Goal: Information Seeking & Learning: Learn about a topic

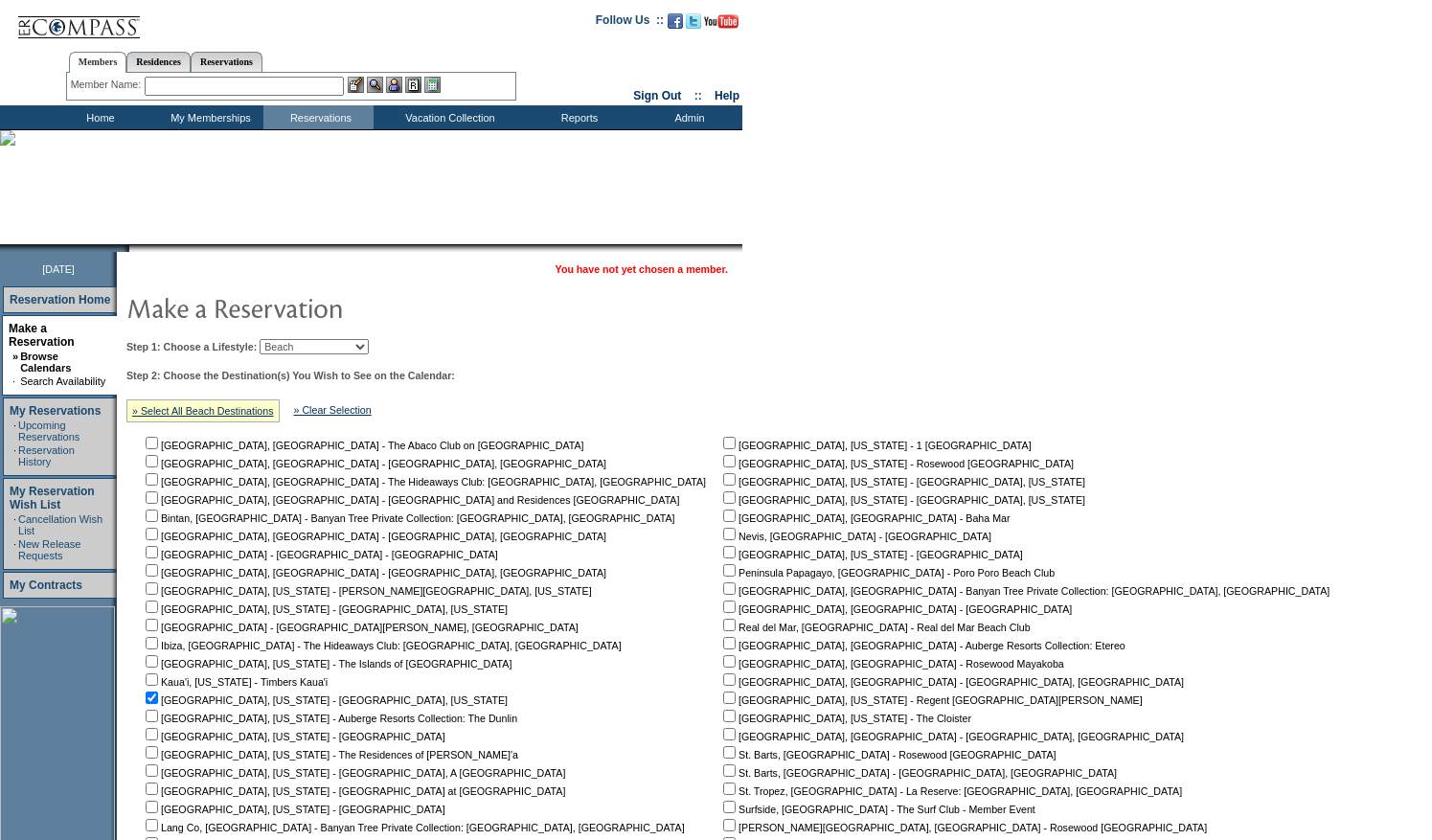
scroll to position [801, 0]
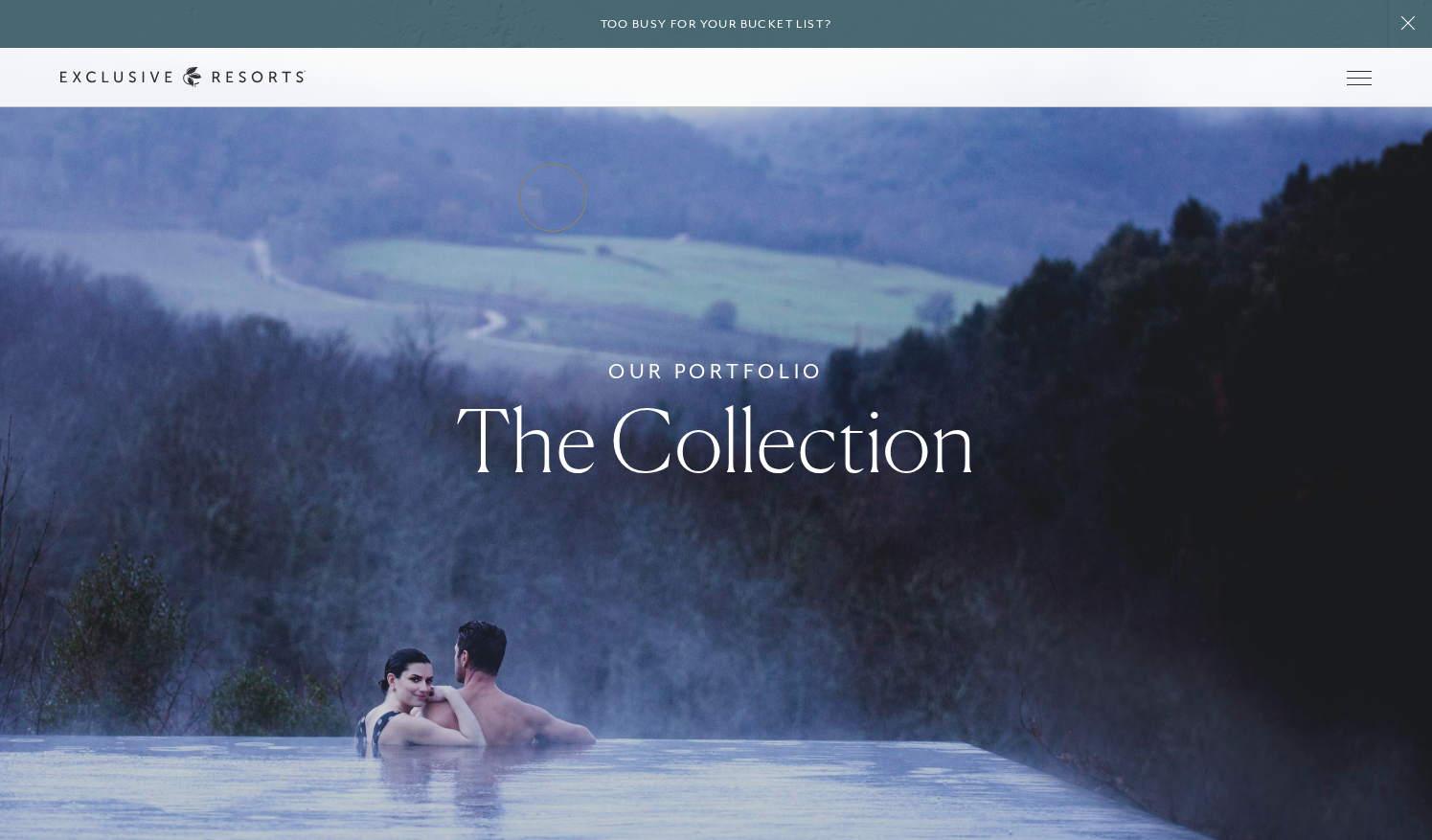
click at [0, 0] on link "Residence Collection" at bounding box center [0, 0] width 0 height 0
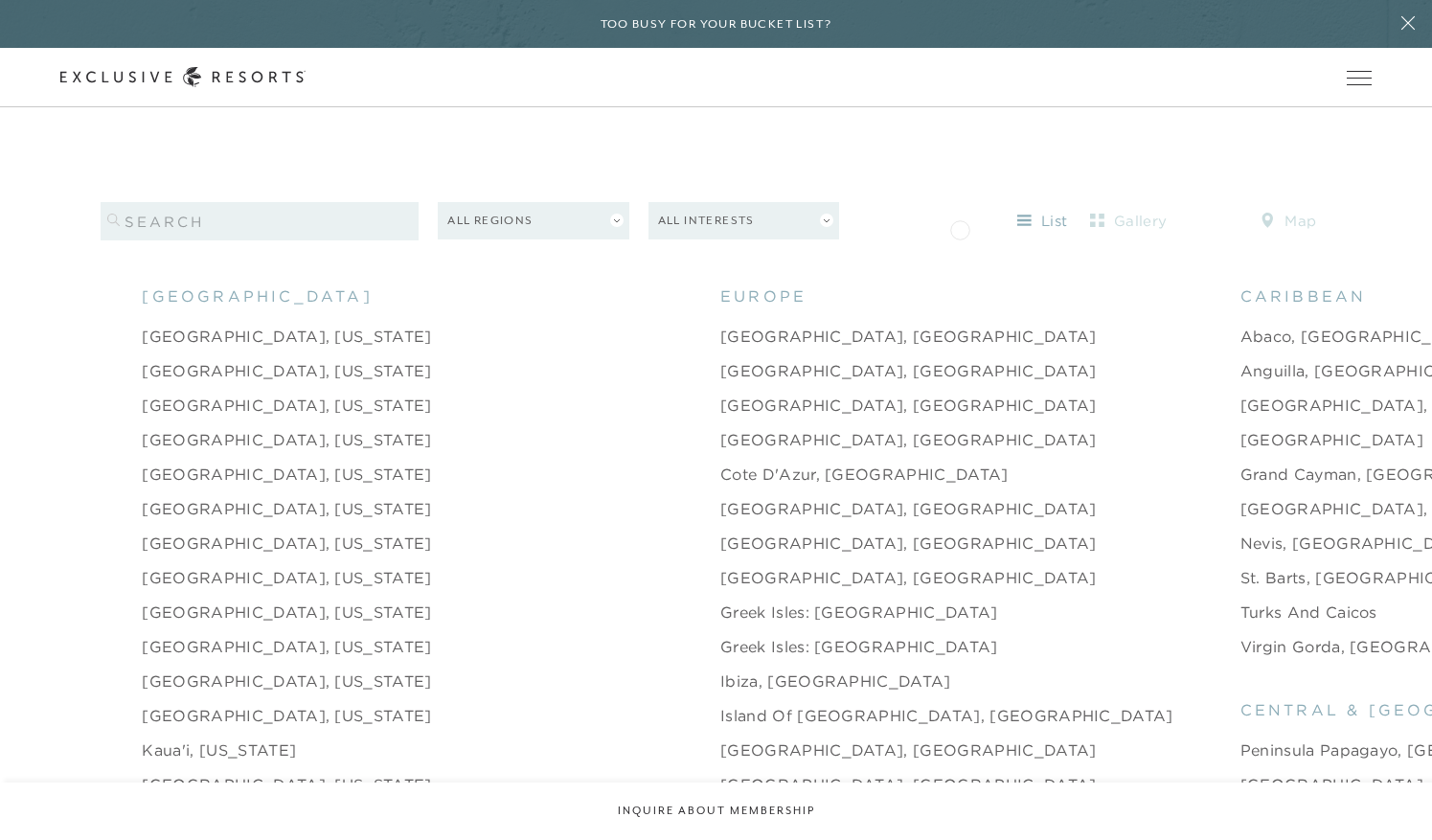
scroll to position [1933, 0]
click at [1241, 742] on link "Peninsula Papagayo, Costa Rica" at bounding box center [1416, 753] width 351 height 23
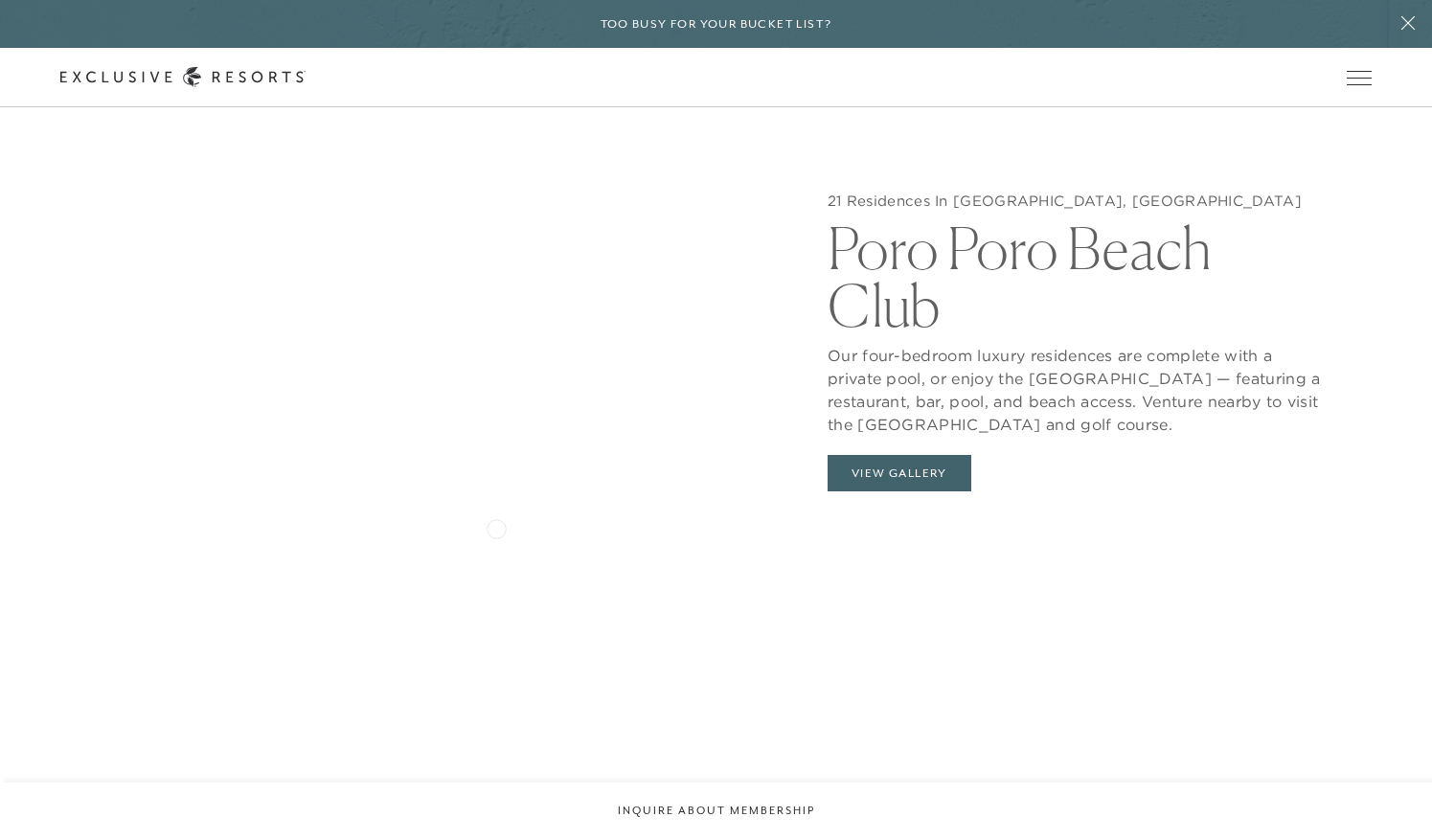
scroll to position [2073, 0]
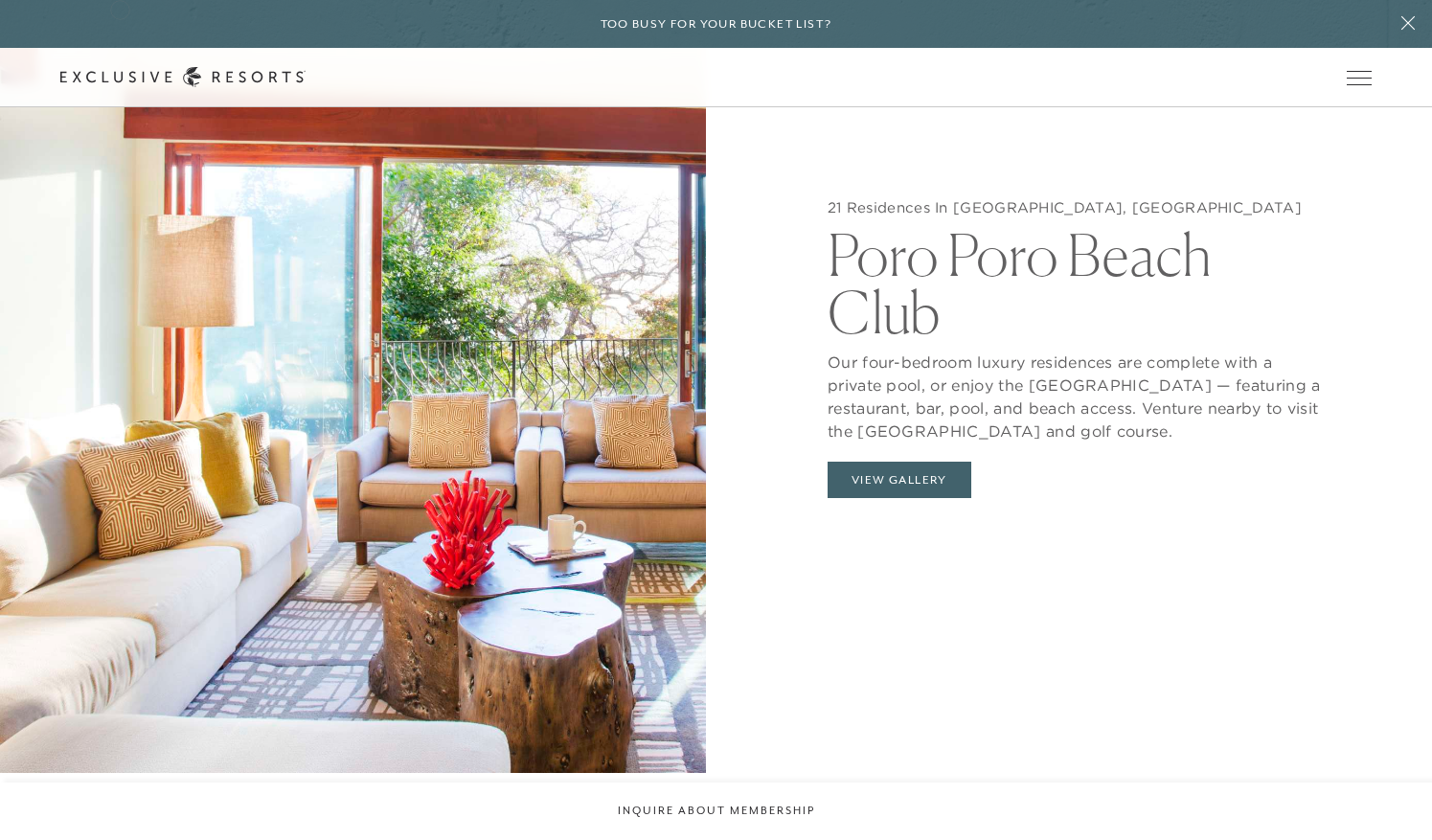
scroll to position [1933, 0]
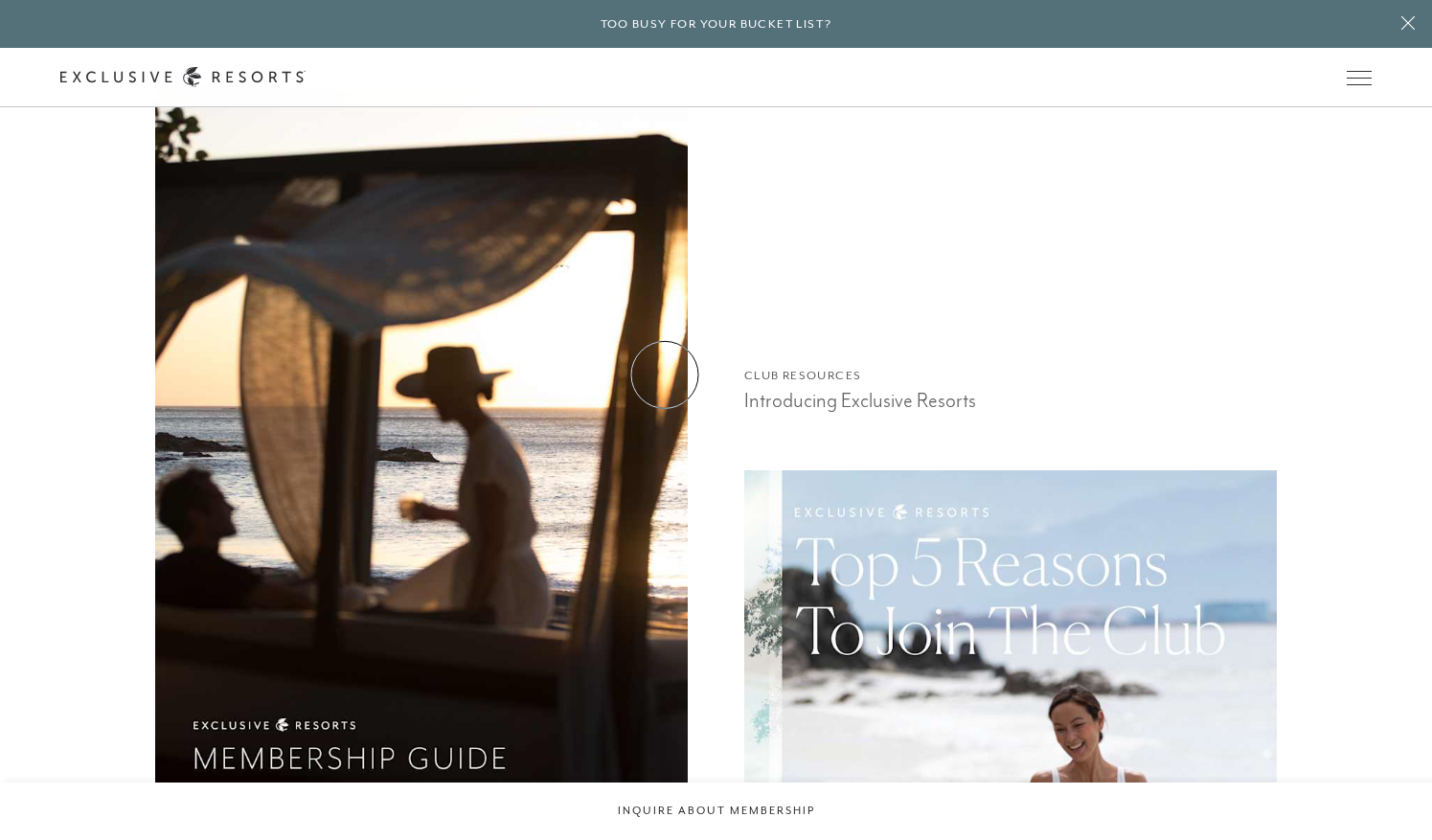
scroll to position [1471, 0]
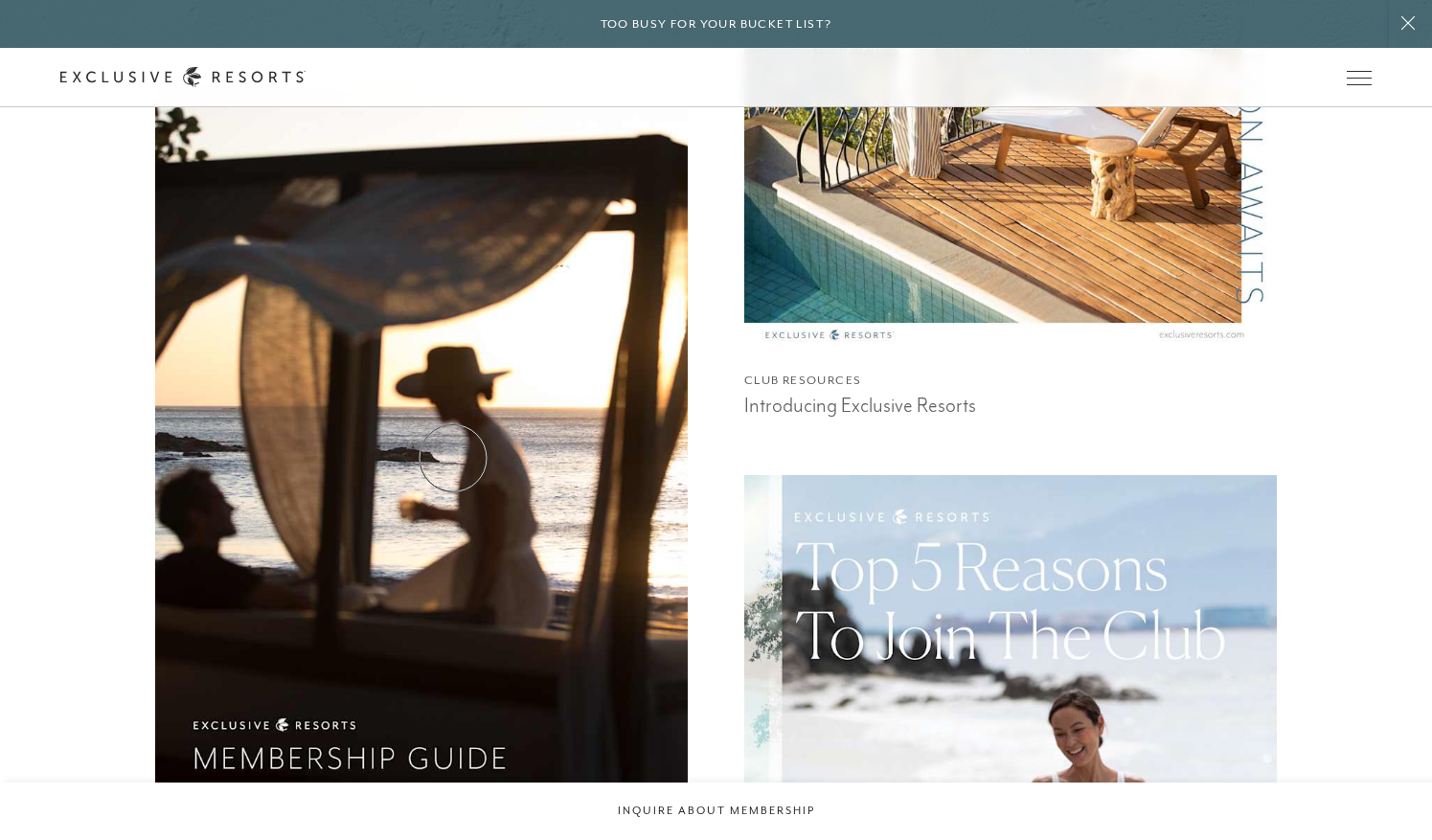
click at [450, 458] on img at bounding box center [421, 440] width 586 height 782
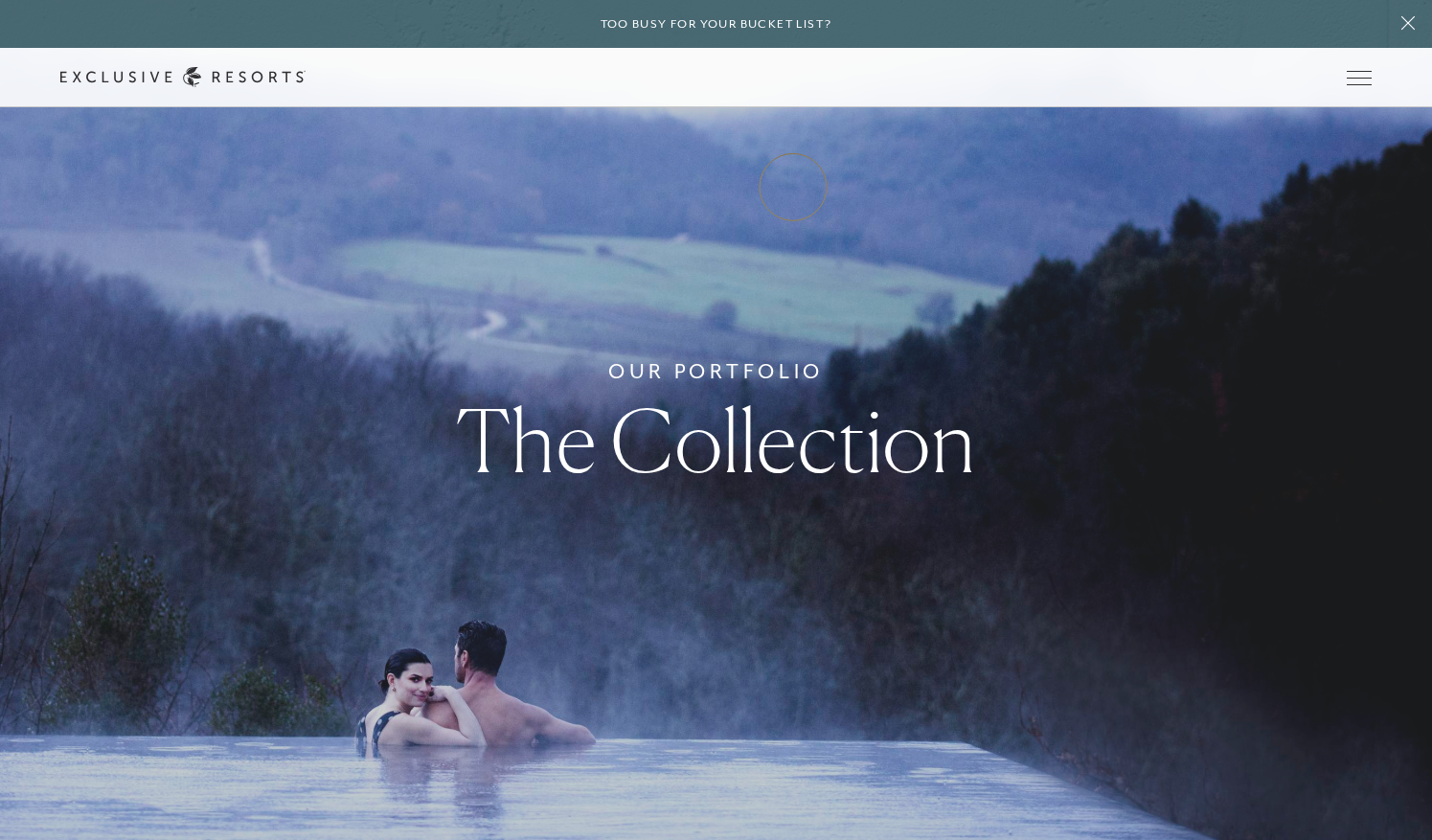
click at [0, 0] on link "Experience Collection" at bounding box center [0, 0] width 0 height 0
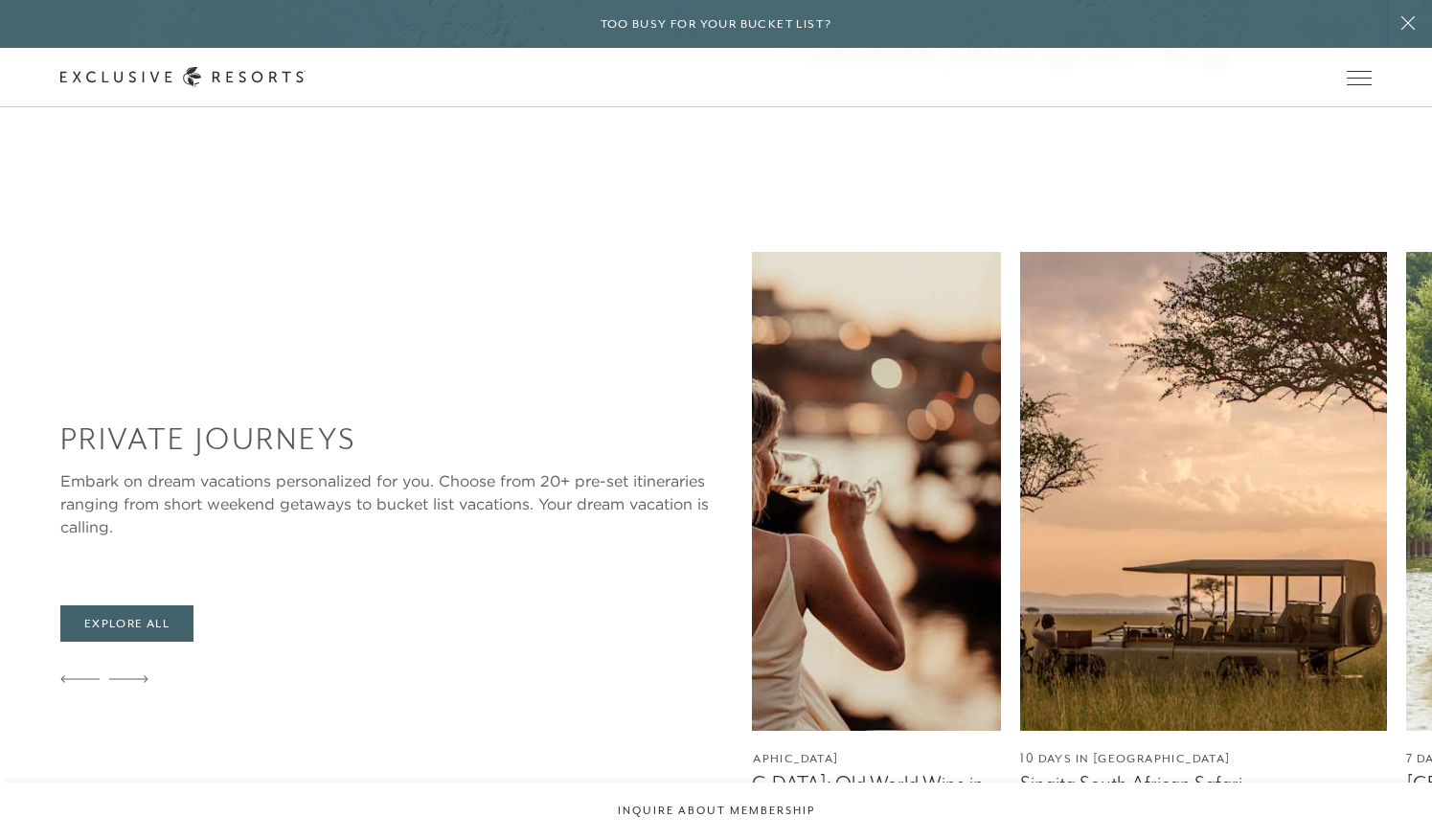
scroll to position [1738, 0]
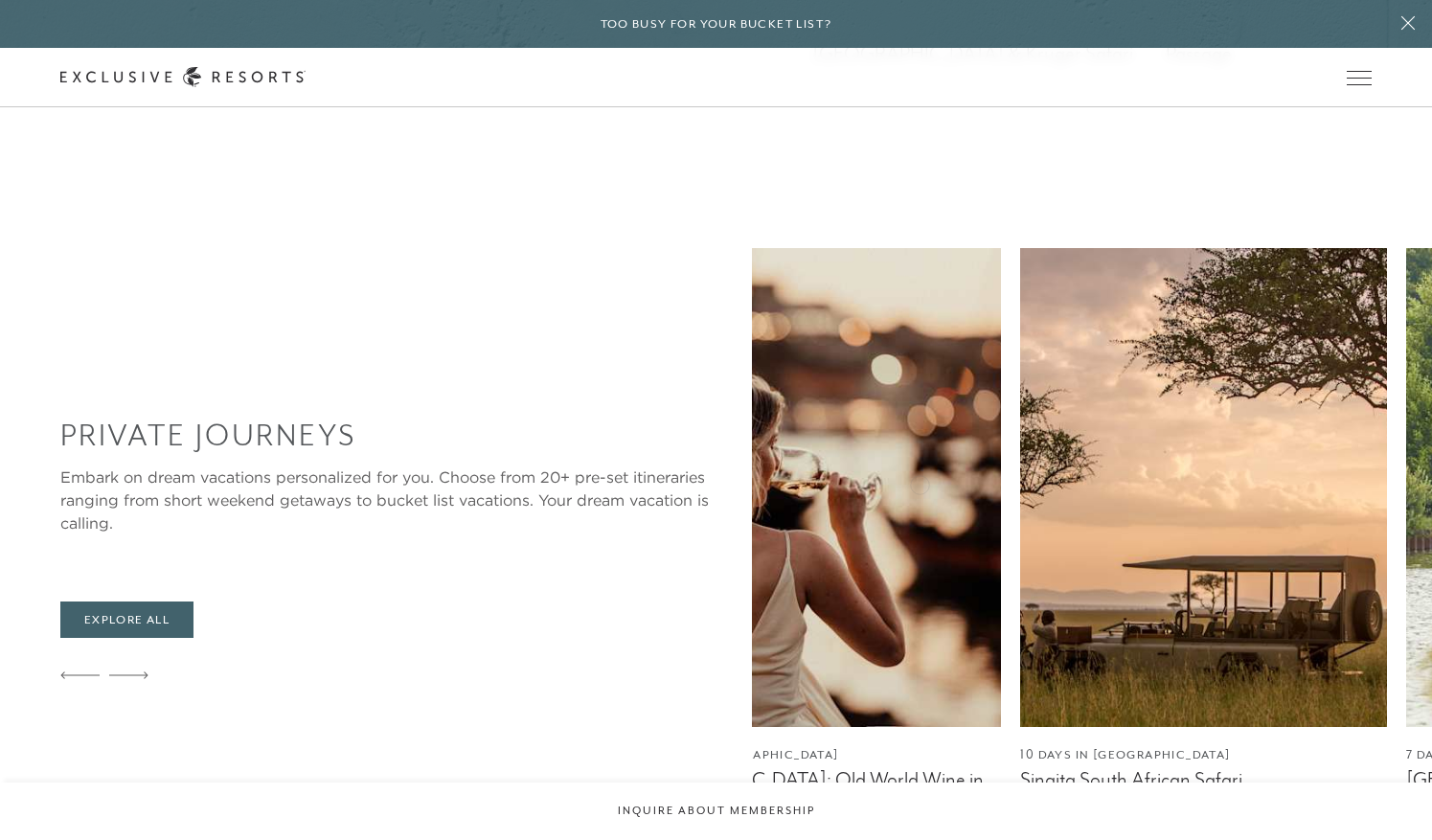
click at [1021, 483] on img at bounding box center [1204, 488] width 367 height 479
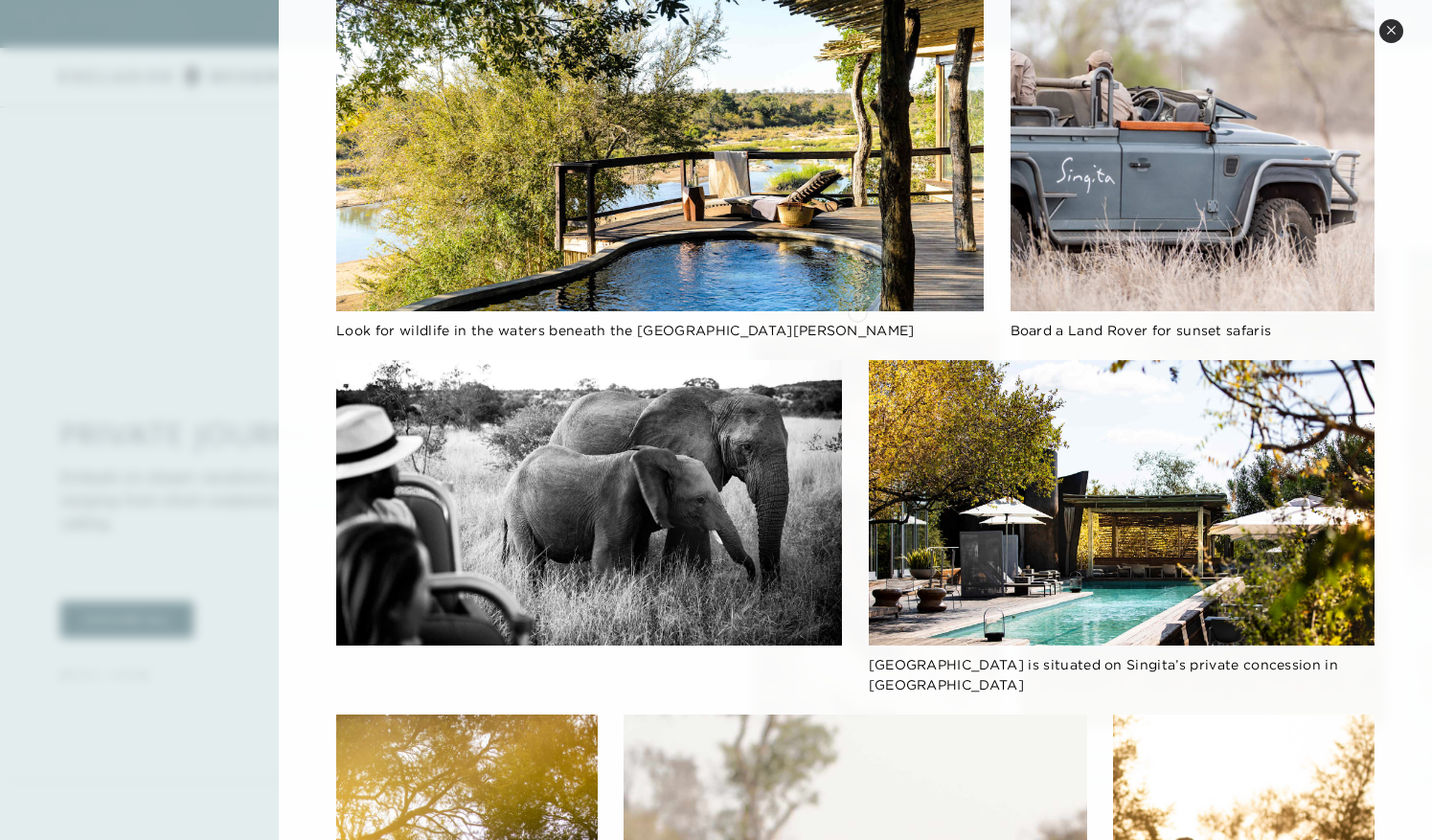
scroll to position [2094, 0]
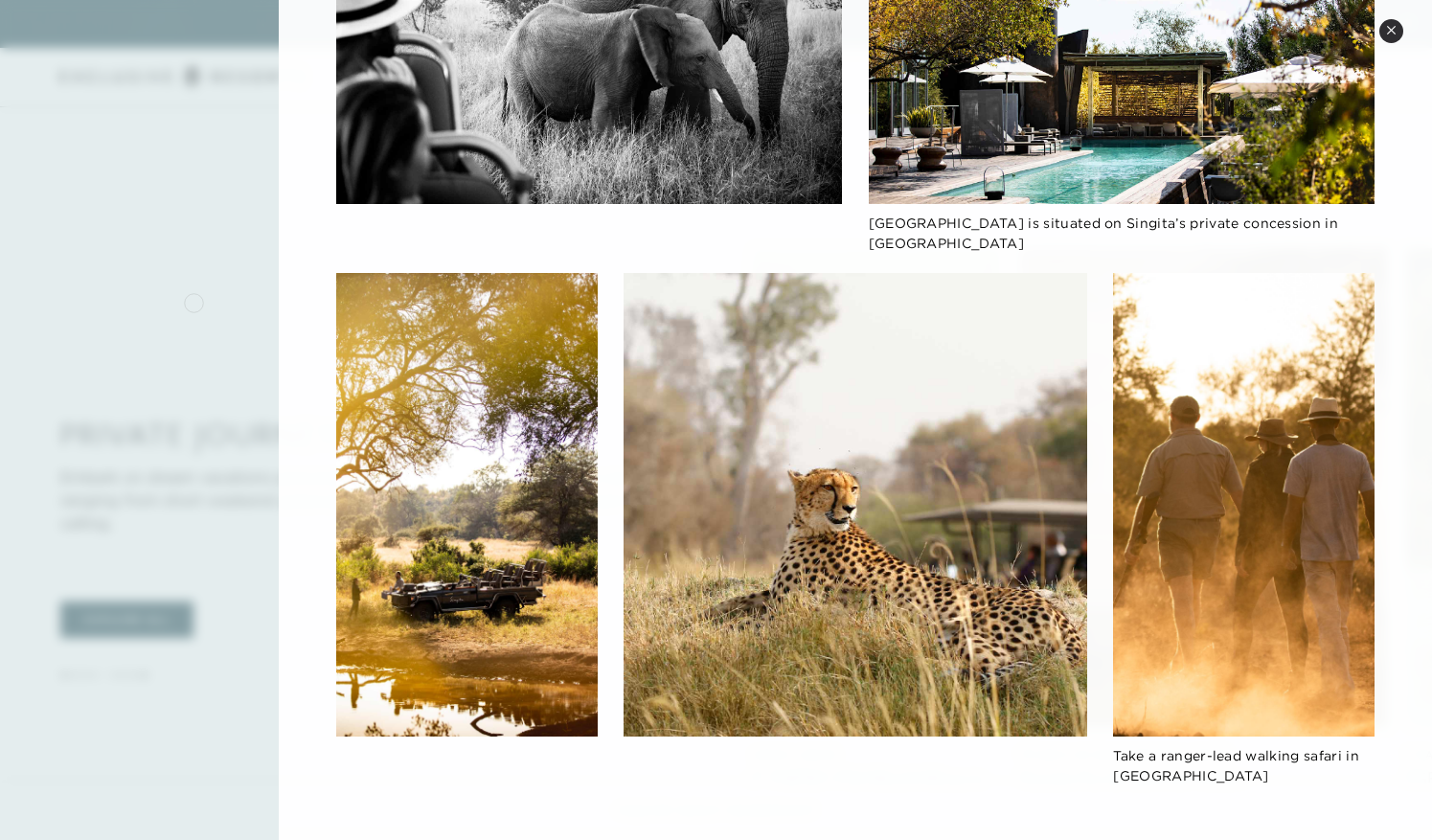
click at [193, 301] on div at bounding box center [716, 420] width 1432 height 840
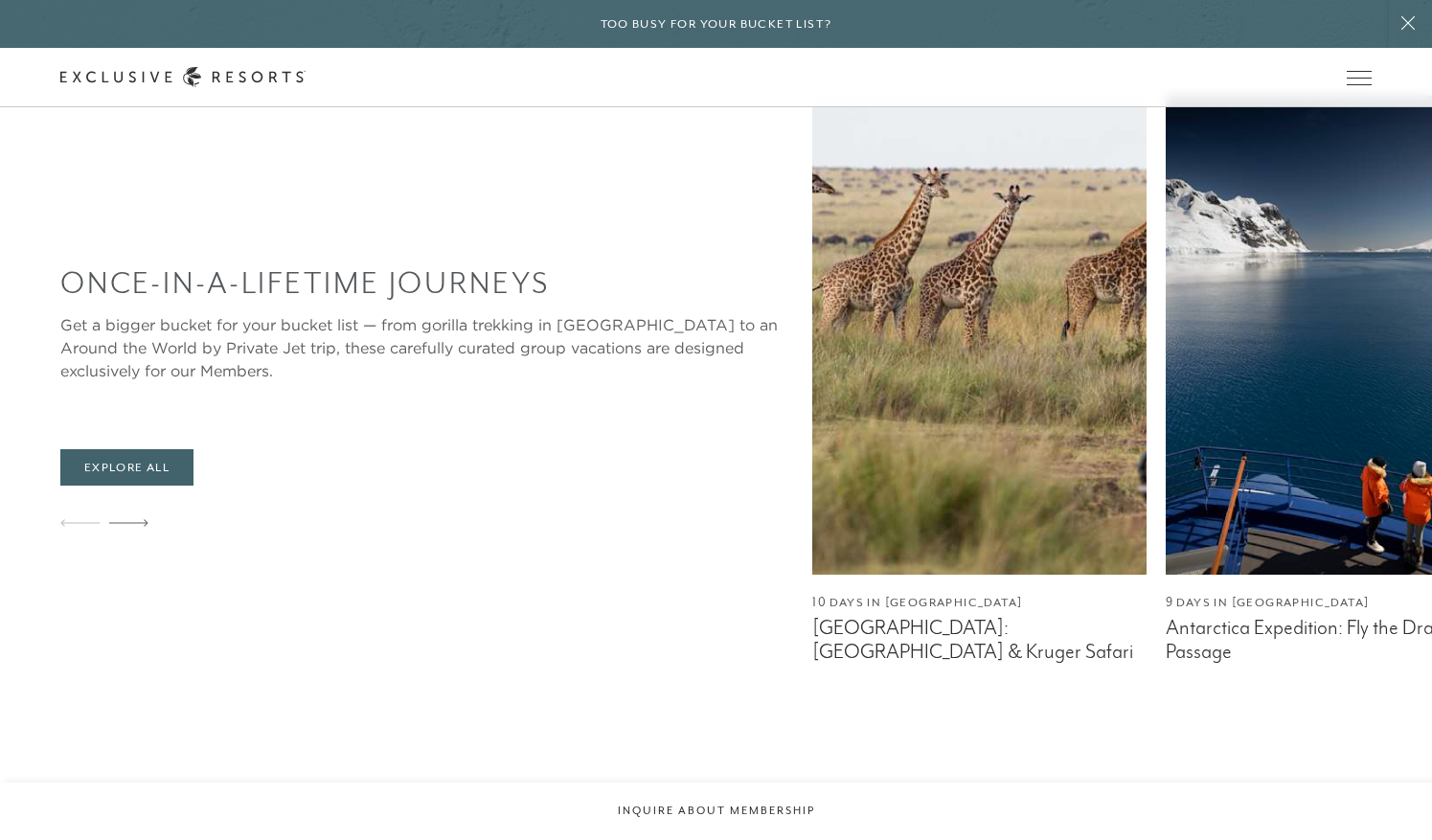
scroll to position [1141, 0]
click at [812, 361] on img at bounding box center [978, 334] width 333 height 479
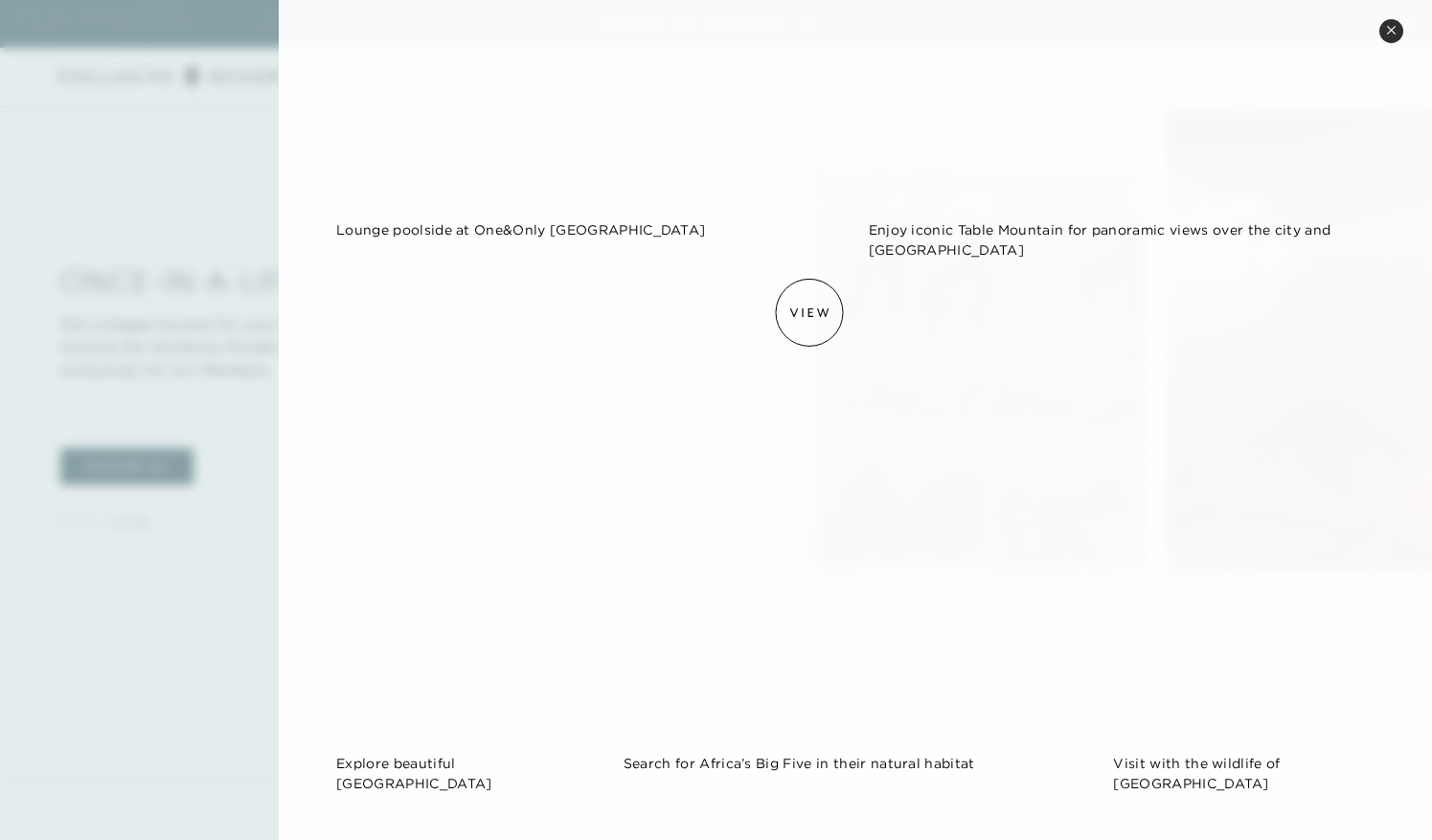
scroll to position [1520, 0]
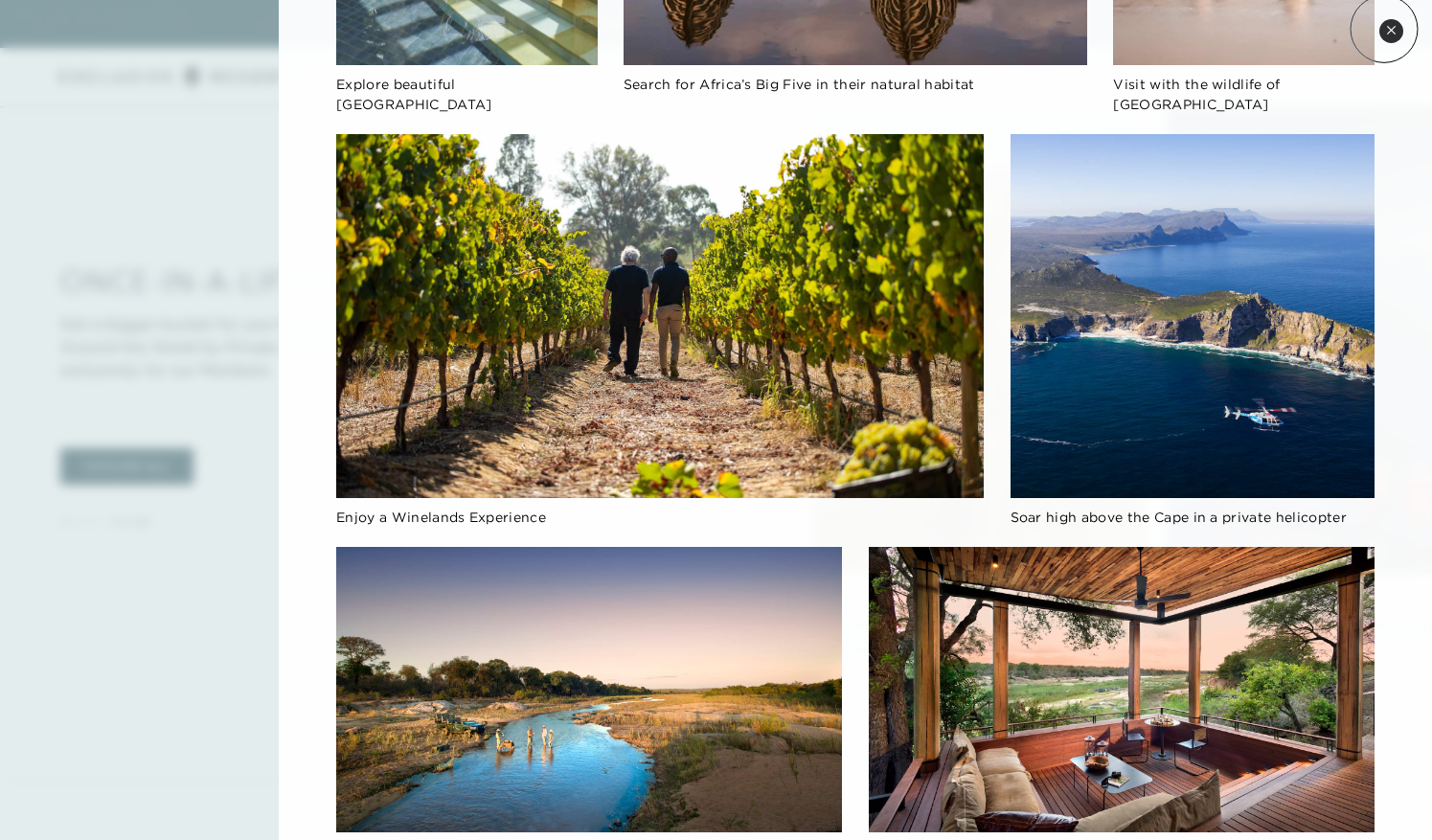
click at [1384, 30] on button "Close quickview" at bounding box center [1391, 31] width 24 height 24
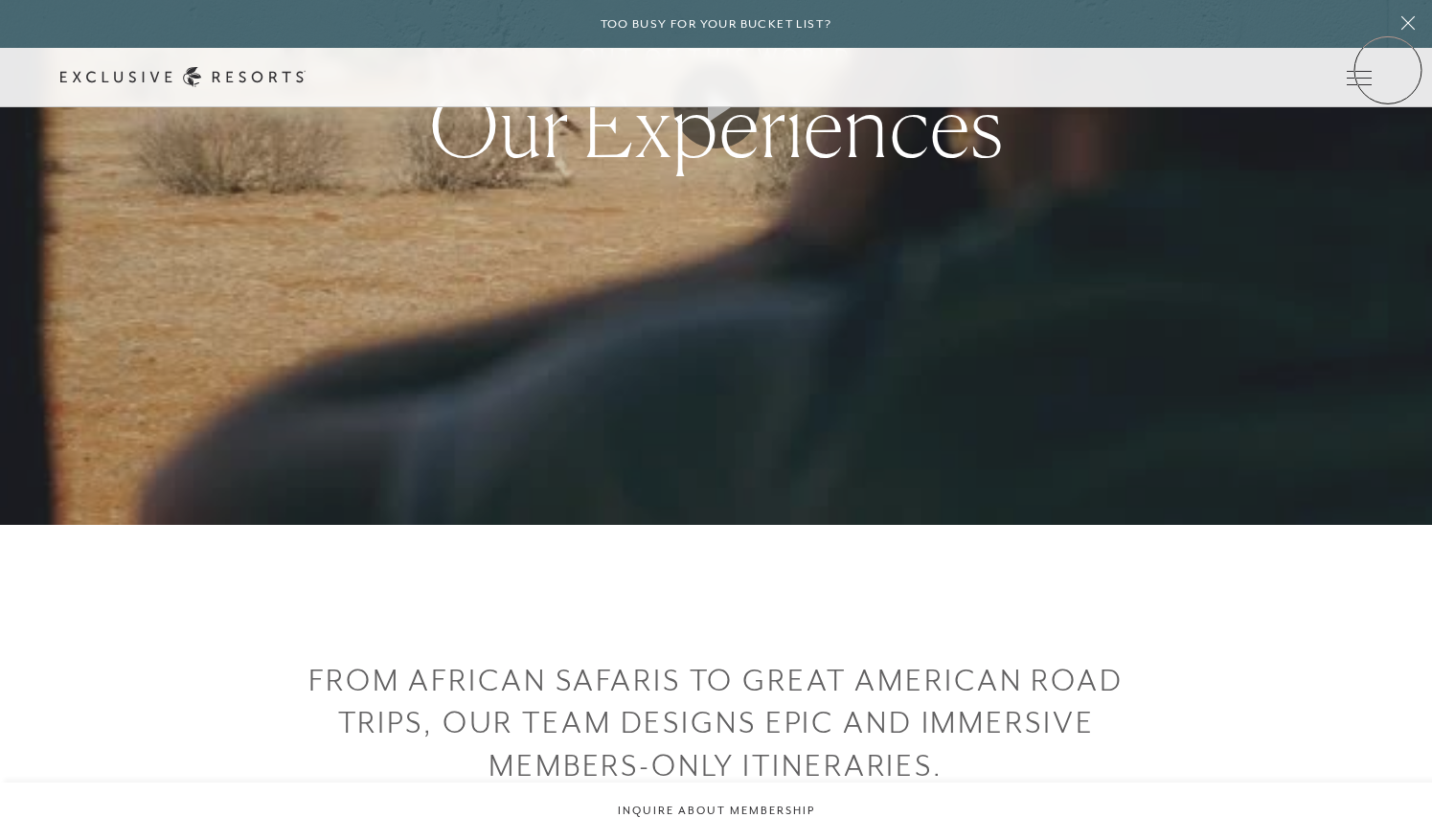
scroll to position [109, 0]
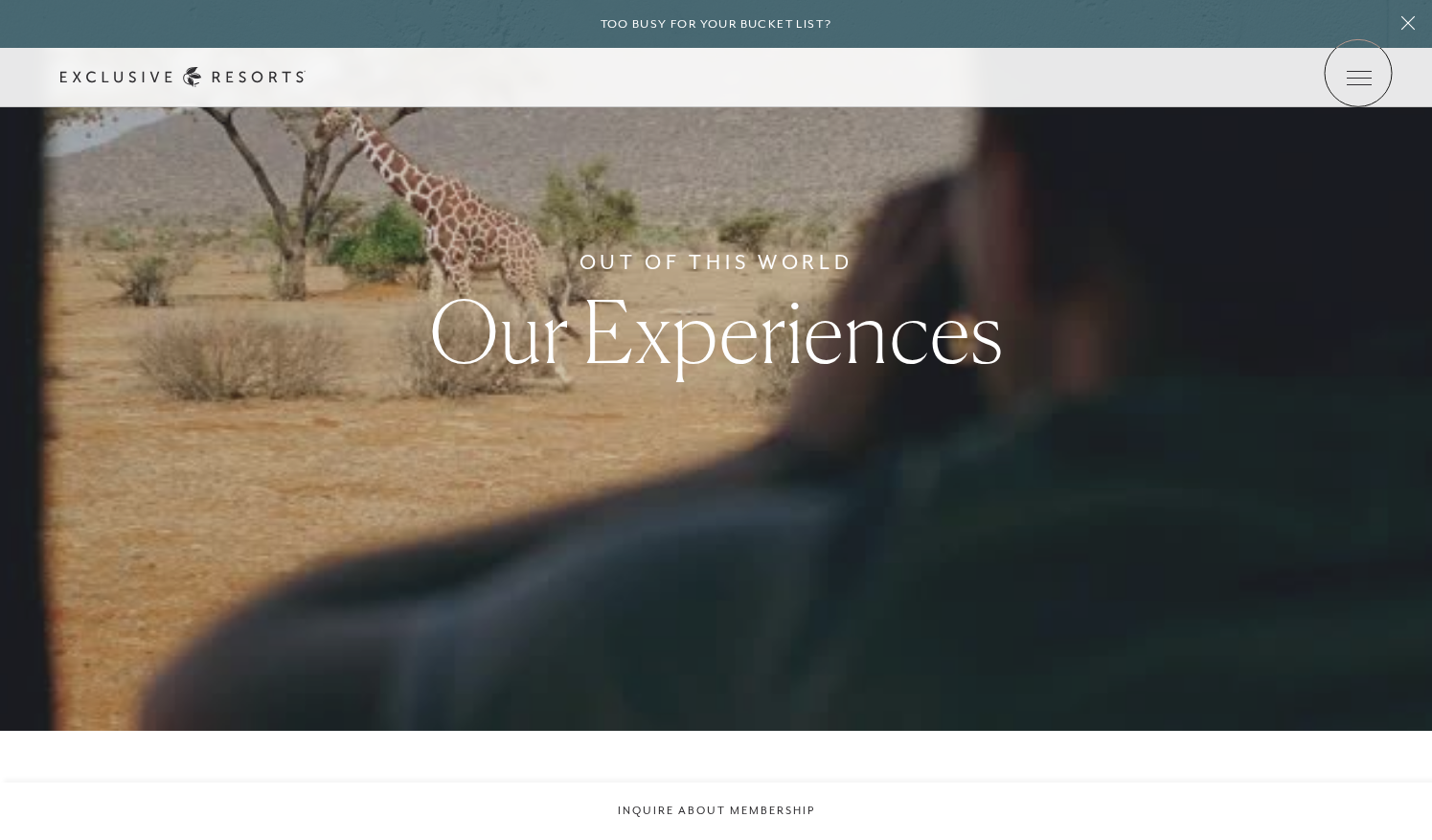
click at [0, 0] on div "Member Login" at bounding box center [0, 0] width 0 height 0
click at [0, 0] on icon at bounding box center [0, 0] width 0 height 0
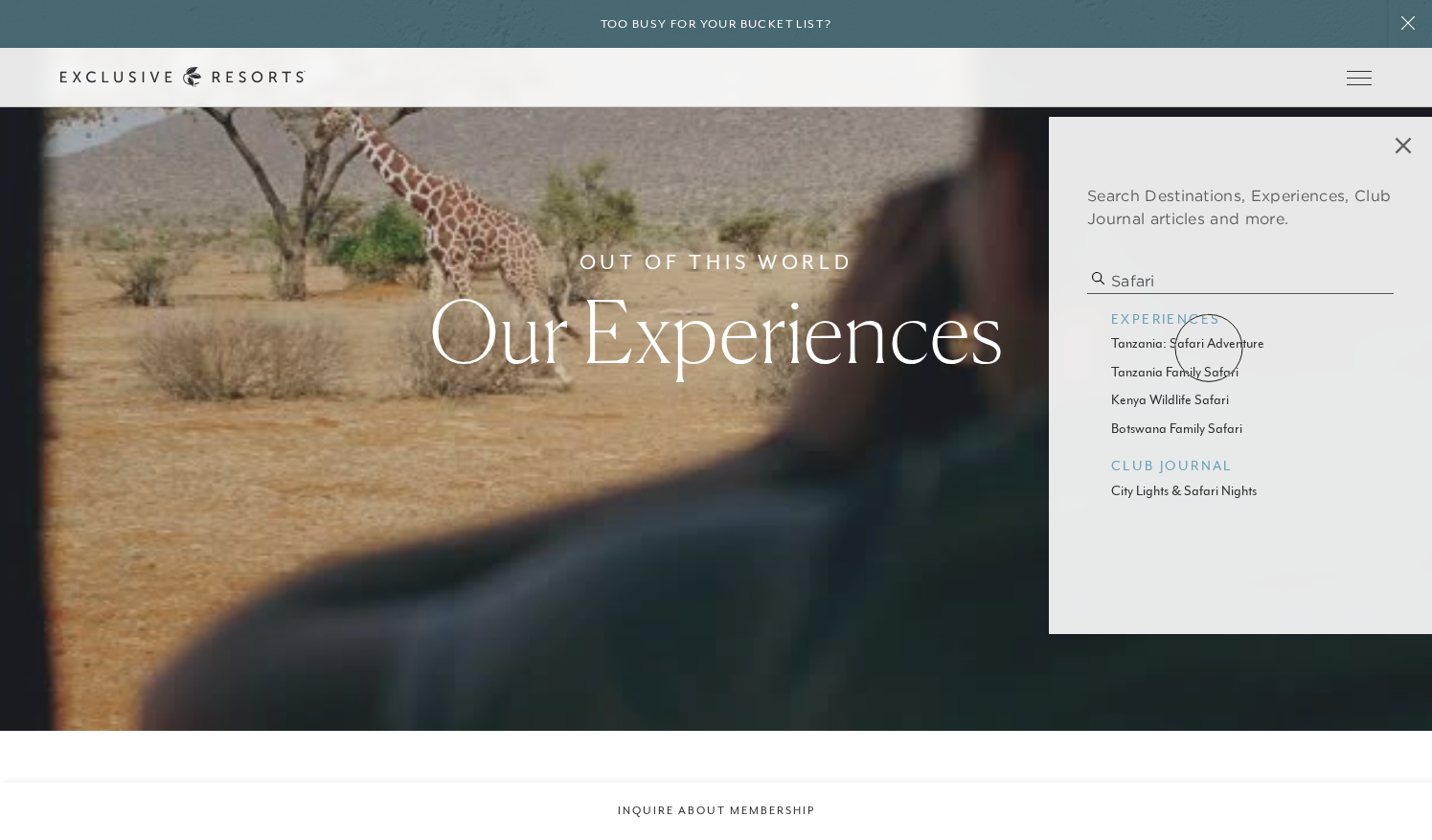
type input "safari"
click at [1209, 348] on p "tanzania: safari adventure" at bounding box center [1241, 343] width 259 height 20
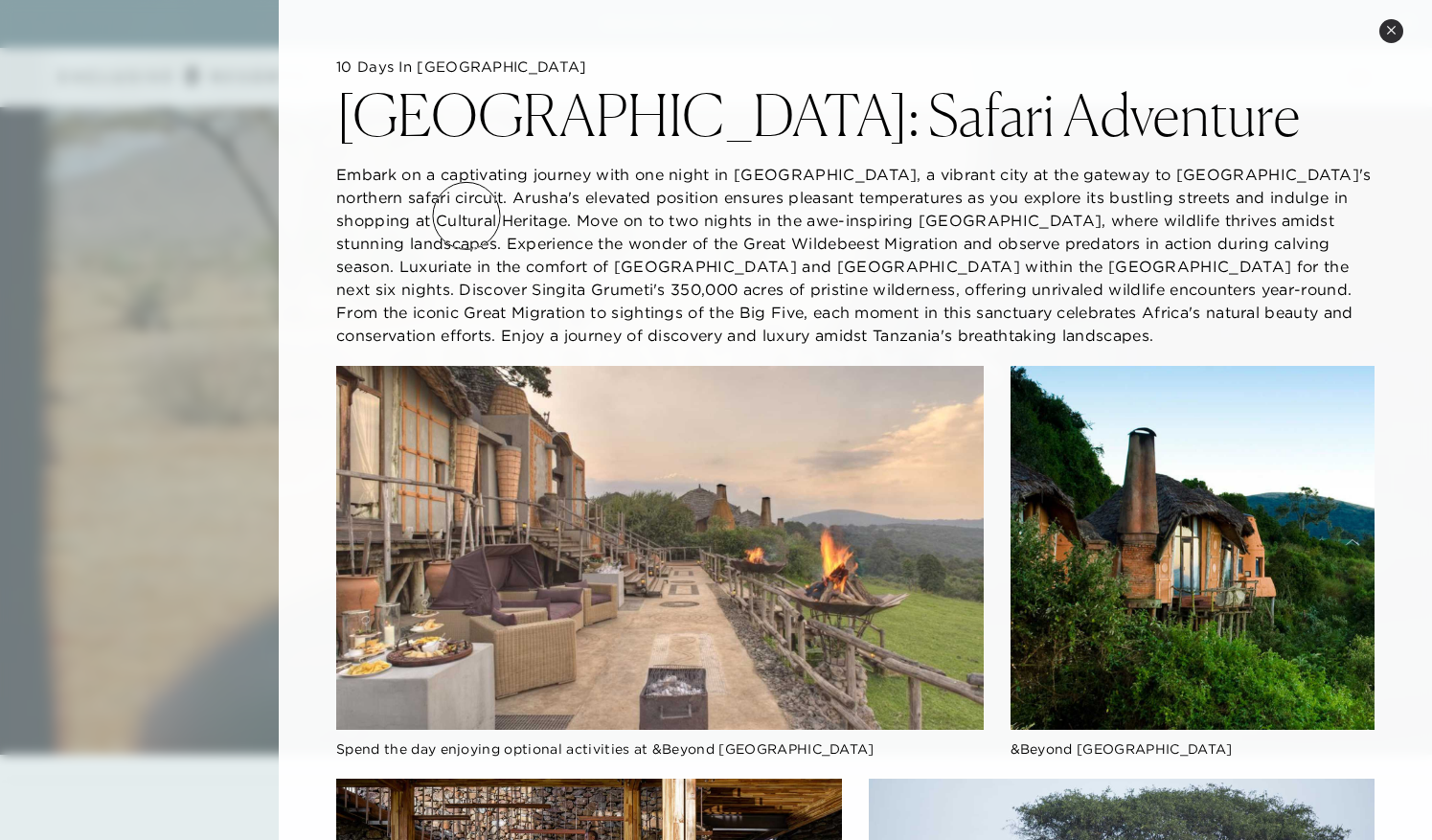
scroll to position [47, 0]
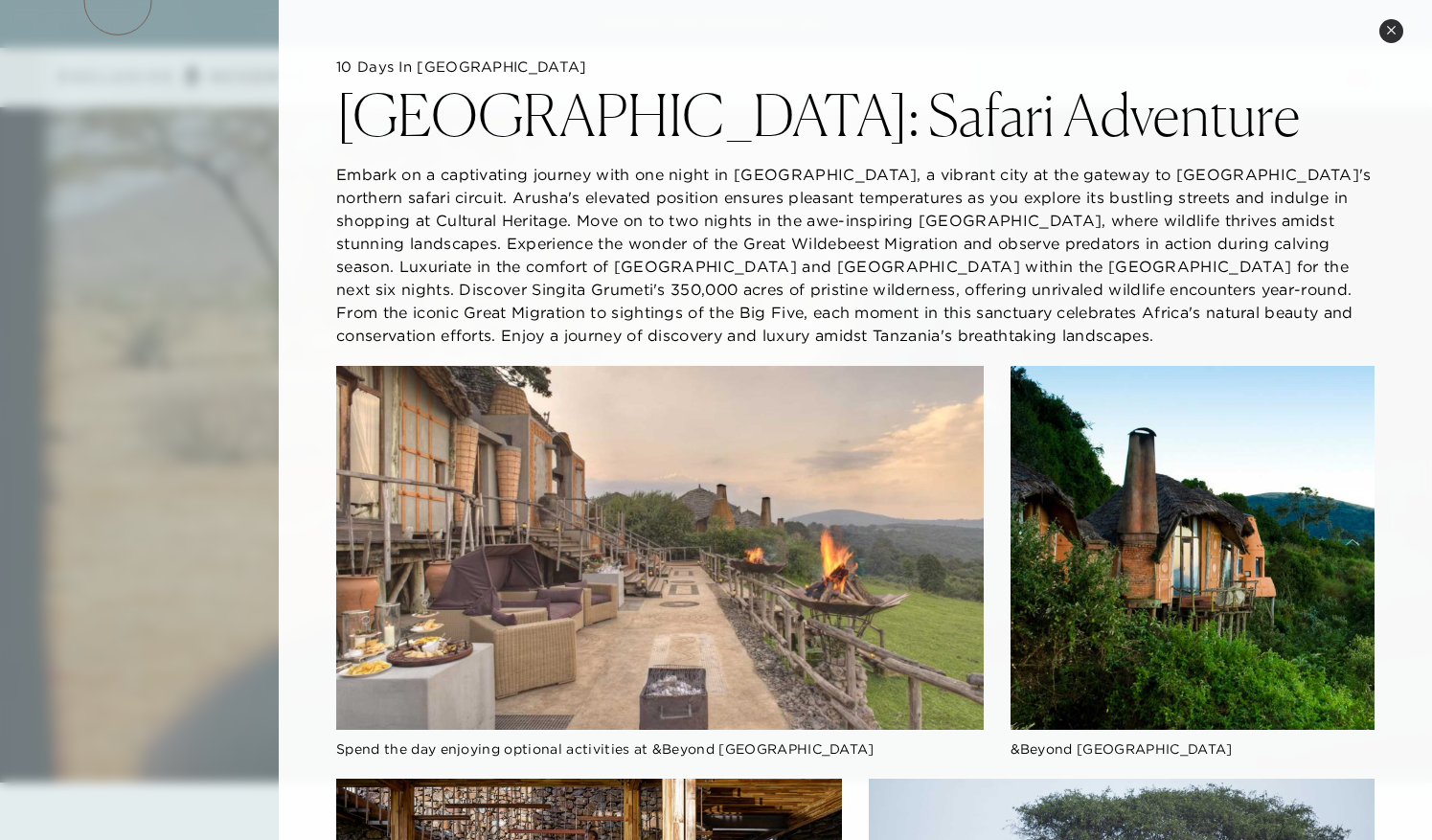
scroll to position [109, 0]
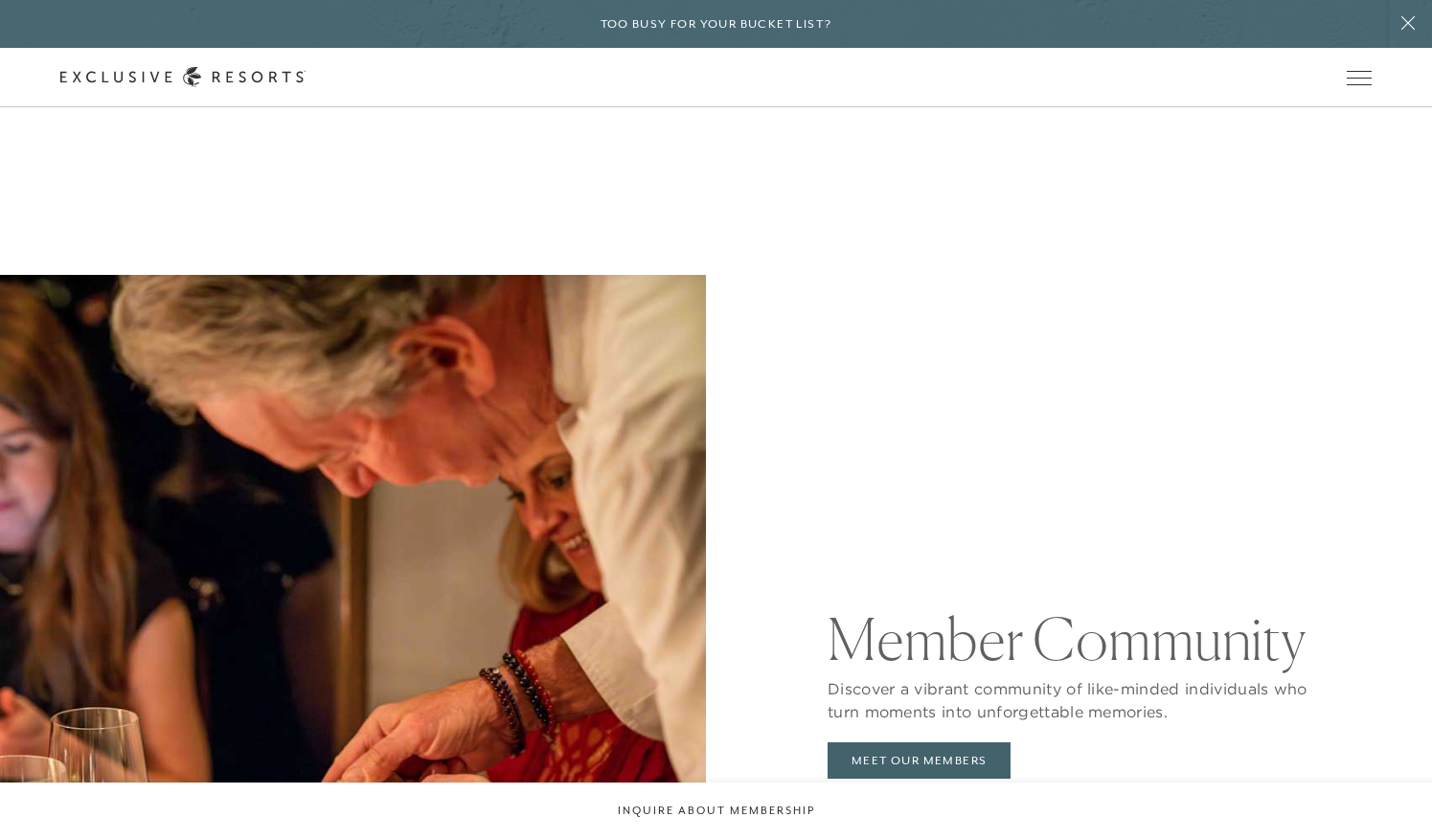
scroll to position [13962, 0]
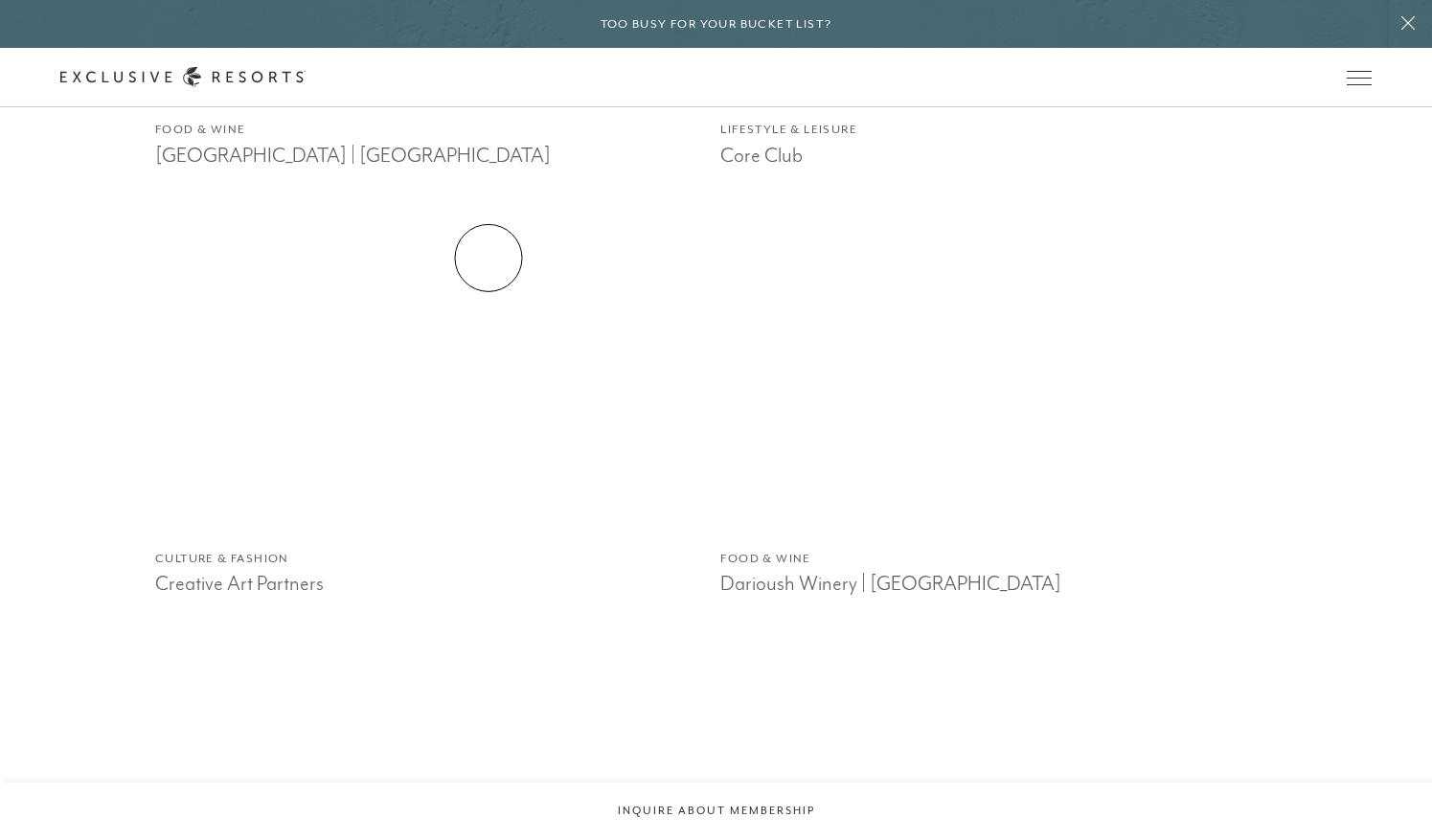
scroll to position [3831, 0]
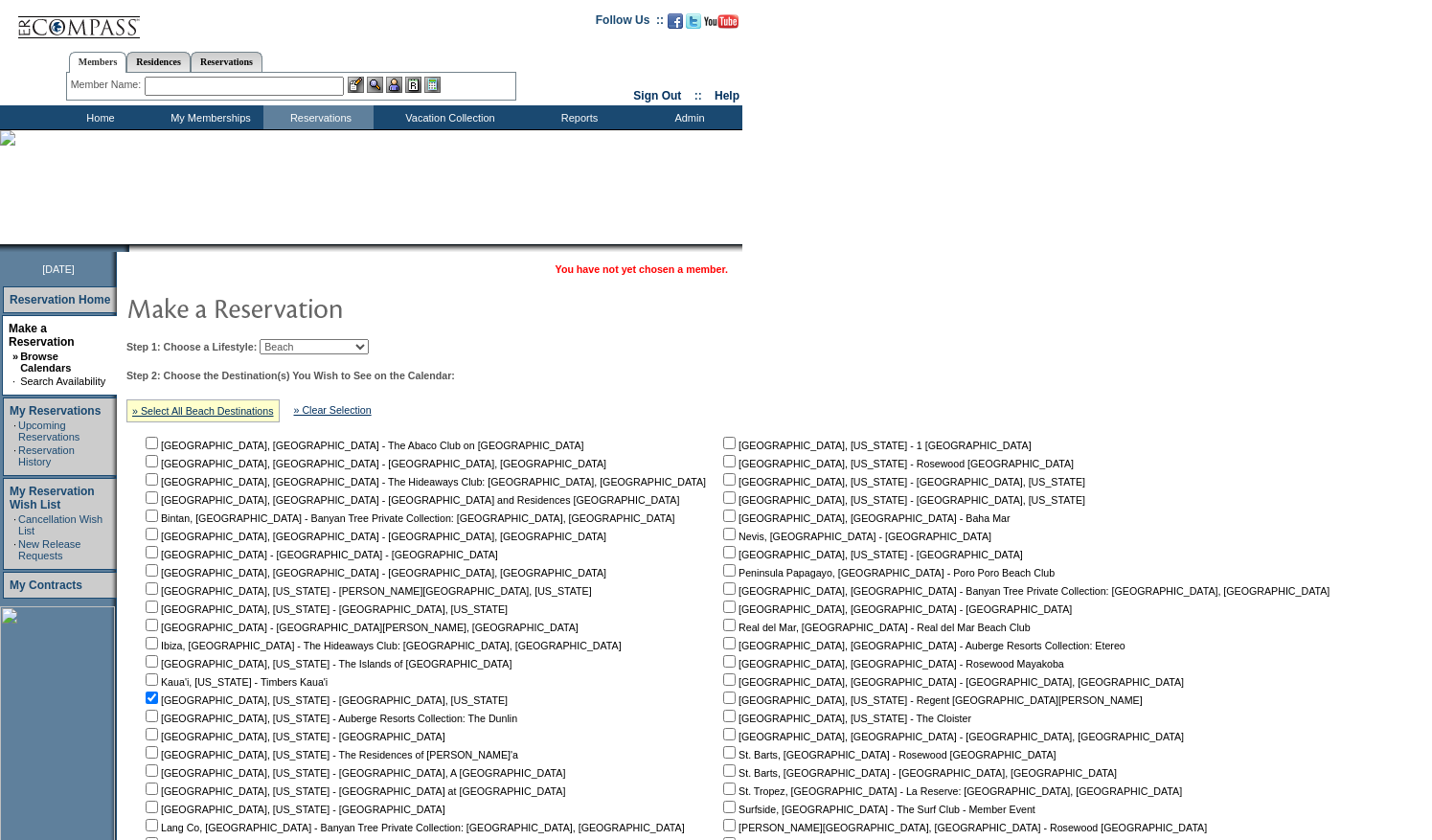
scroll to position [801, 0]
